Goal: Information Seeking & Learning: Check status

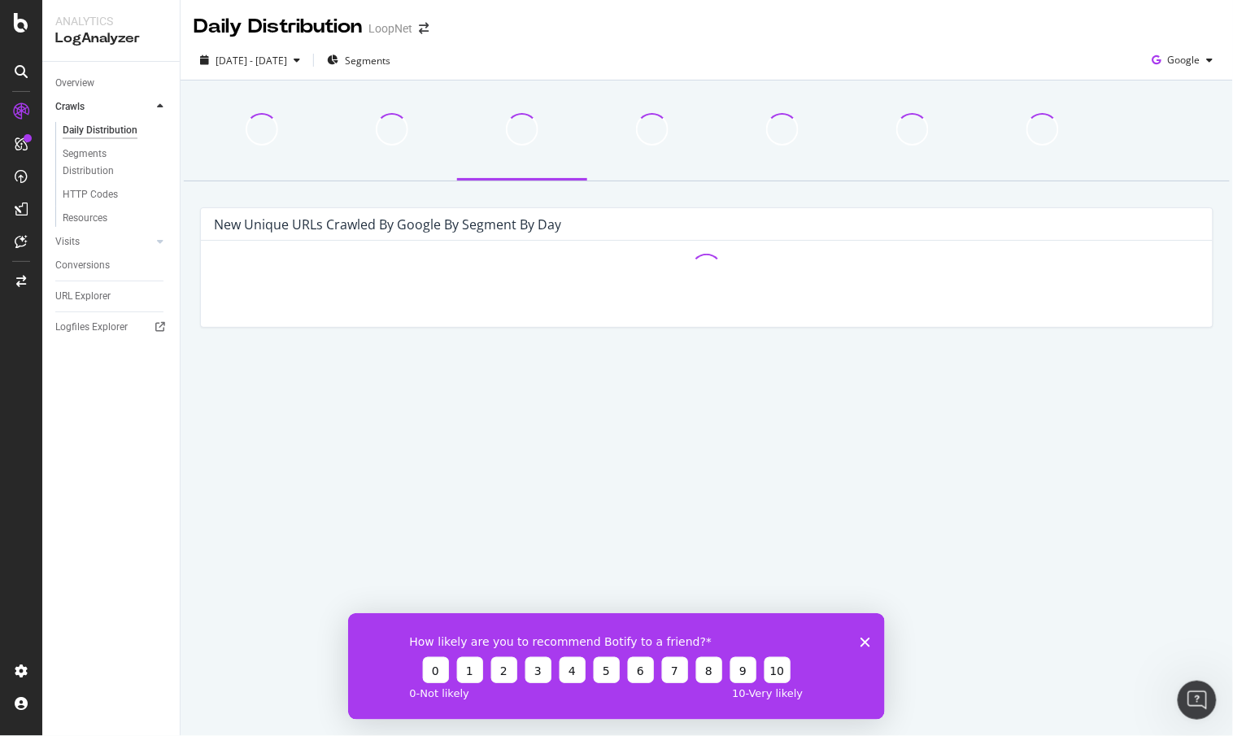
drag, startPoint x: 862, startPoint y: 640, endPoint x: 1220, endPoint y: 1244, distance: 701.9
click at [862, 640] on polygon "Close survey" at bounding box center [865, 642] width 10 height 10
